Goal: Task Accomplishment & Management: Use online tool/utility

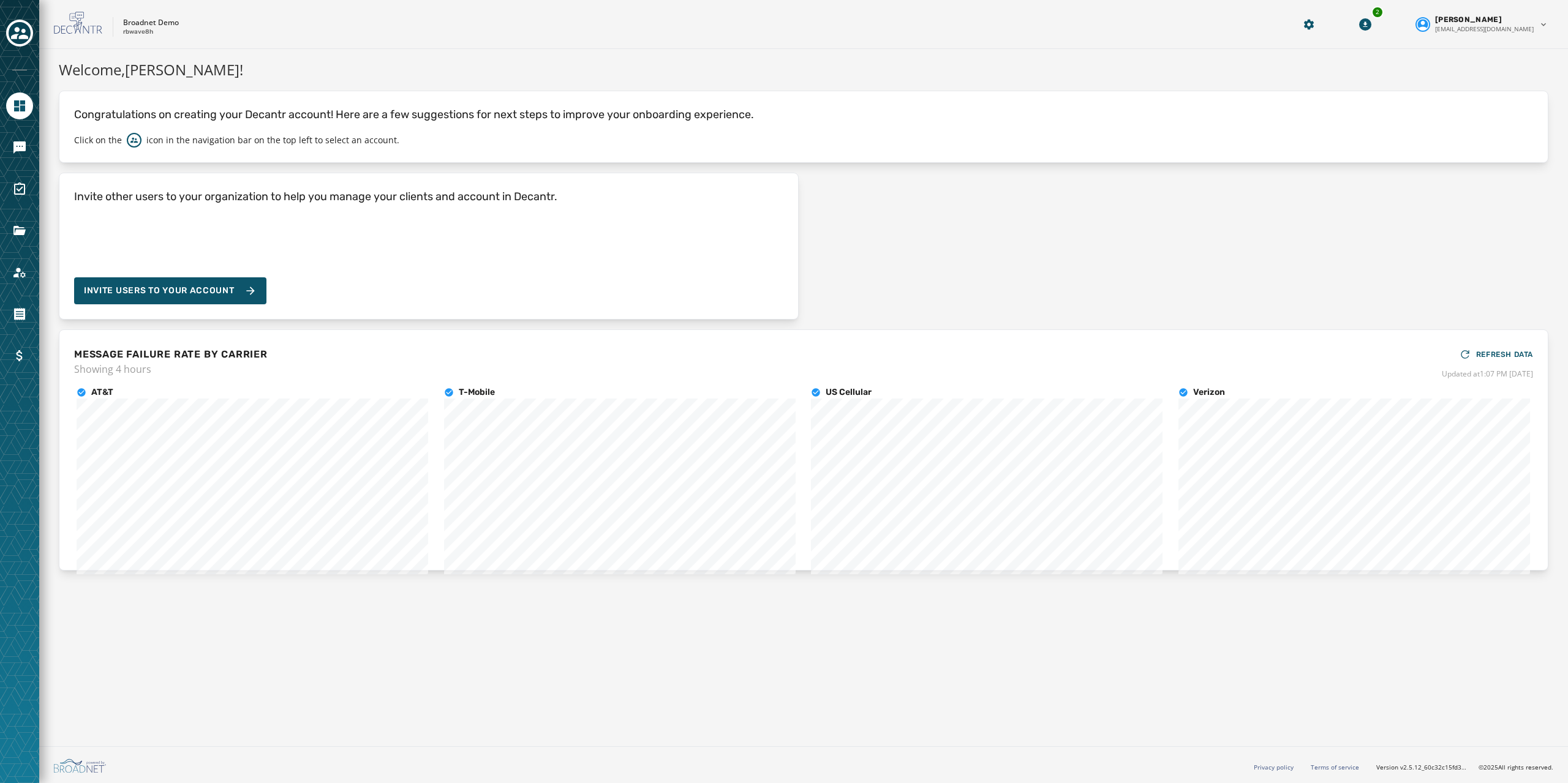
click at [34, 147] on div at bounding box center [19, 392] width 39 height 783
click at [23, 151] on icon "Navigate to Messaging" at bounding box center [19, 147] width 12 height 12
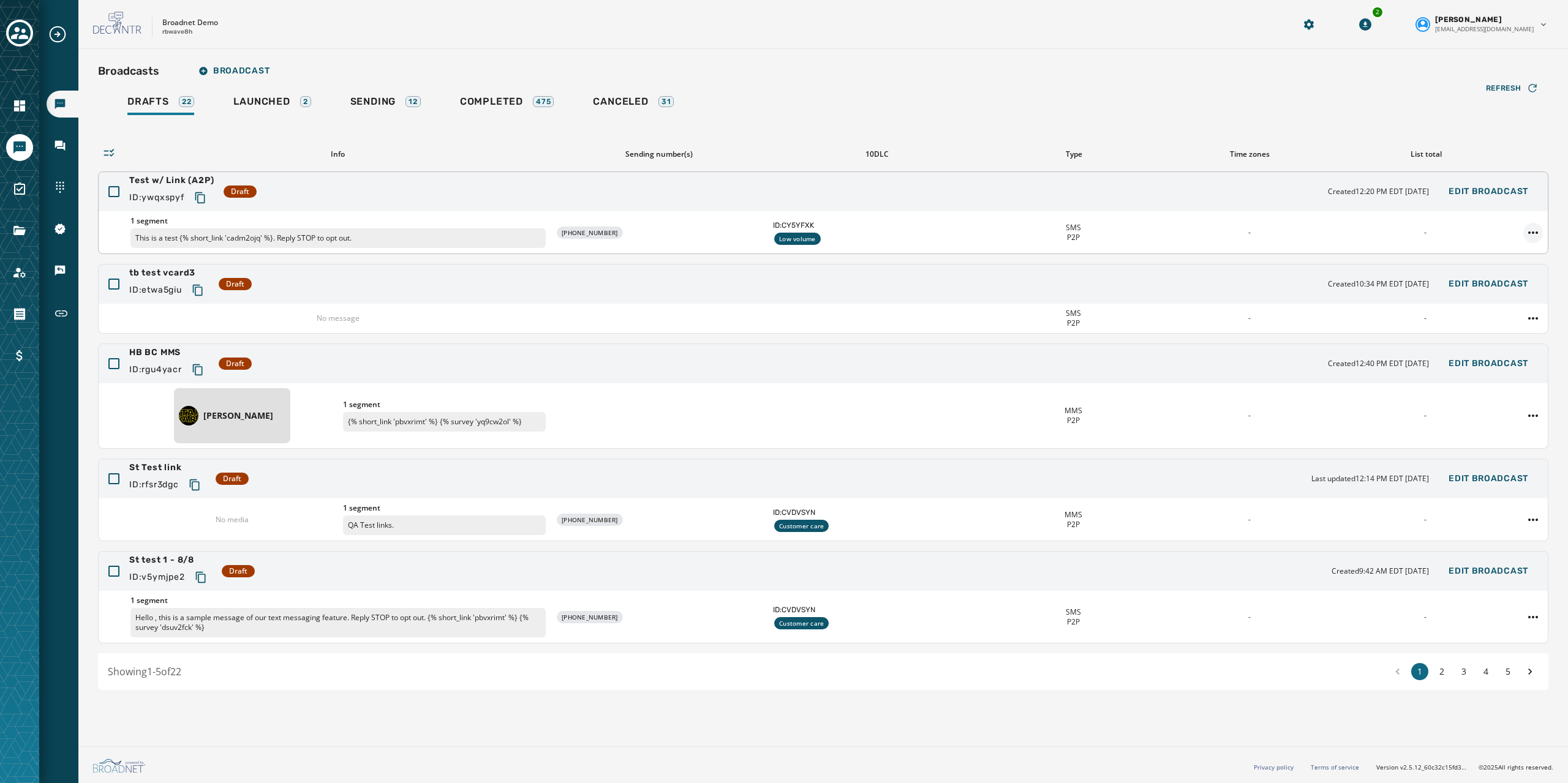
click at [1528, 231] on html "Broadcasts Inbox Sending Numbers 10DLC Registration Keywords & Responders Short…" at bounding box center [784, 392] width 1568 height 783
click at [1504, 248] on div "Duplicate Broadcast" at bounding box center [1498, 252] width 89 height 19
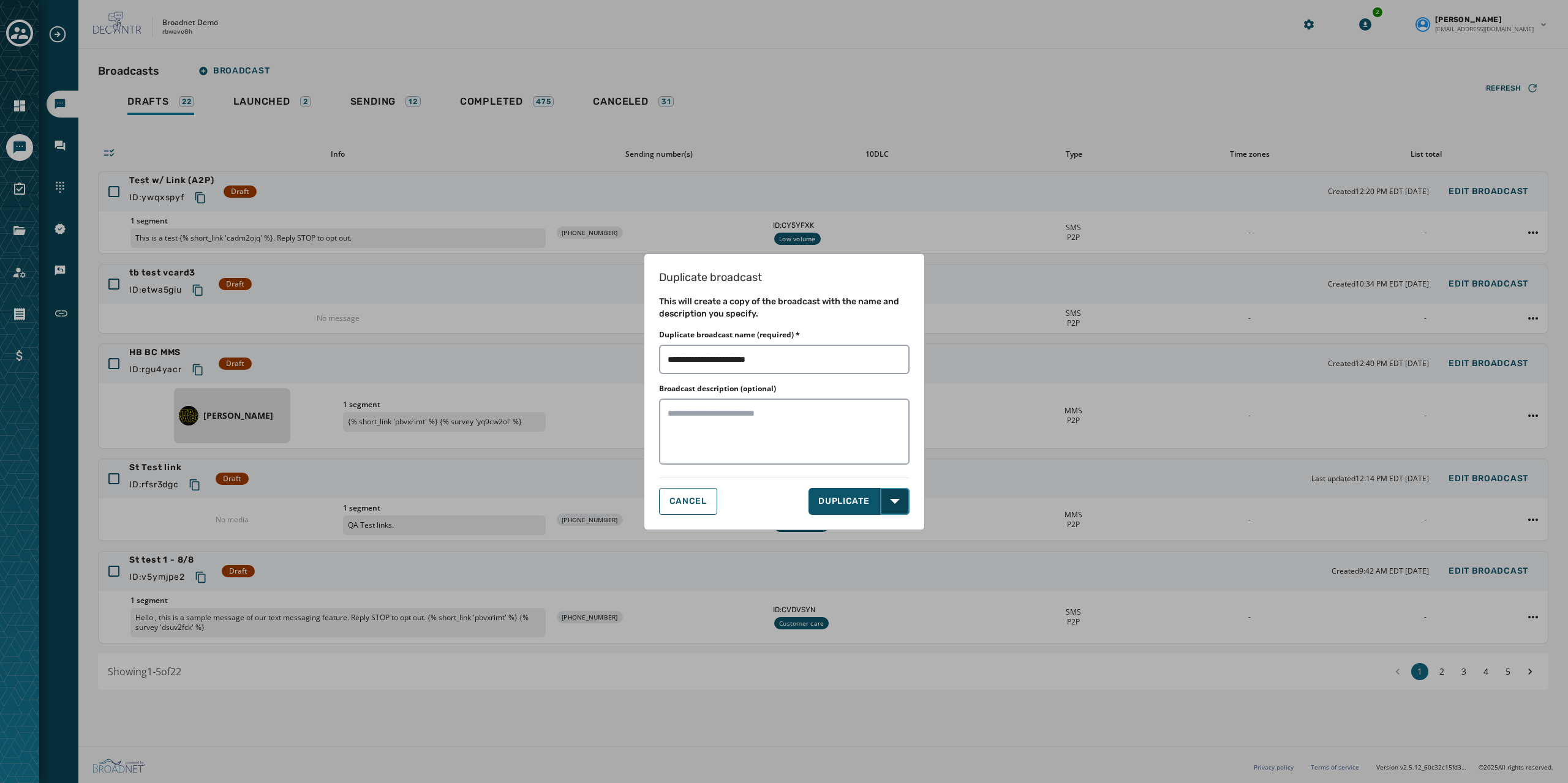
click at [897, 503] on icon "button" at bounding box center [895, 502] width 10 height 10
click at [893, 503] on icon "button" at bounding box center [895, 502] width 10 height 10
click at [896, 503] on icon "button" at bounding box center [895, 502] width 10 height 10
click at [698, 505] on div "CANCEL DUPLICATE Open options DUPLICATE & EDIT" at bounding box center [784, 502] width 251 height 27
click at [698, 505] on span "CANCEL" at bounding box center [688, 502] width 37 height 10
